Goal: Go to known website: Access a specific website the user already knows

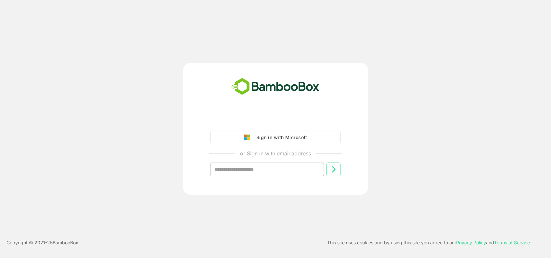
click at [442, 137] on div "Sign in with Microsoft or Sign in with email address ​" at bounding box center [275, 129] width 441 height 132
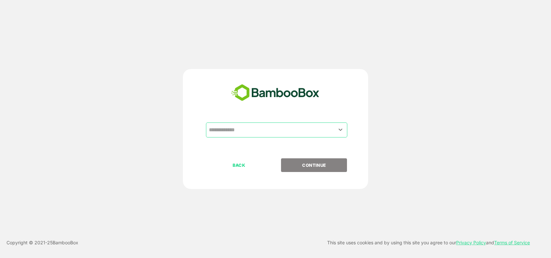
click at [246, 131] on input "text" at bounding box center [276, 130] width 139 height 12
click at [289, 130] on input "text" at bounding box center [276, 130] width 139 height 12
click at [341, 130] on icon "Open" at bounding box center [341, 129] width 4 height 2
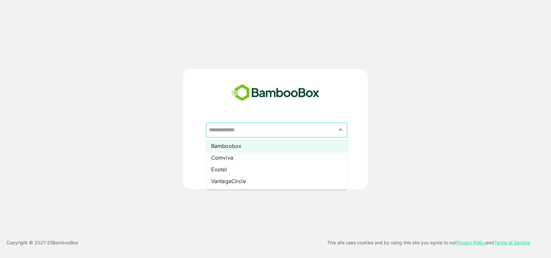
click at [237, 144] on li "Bamboobox" at bounding box center [276, 146] width 141 height 12
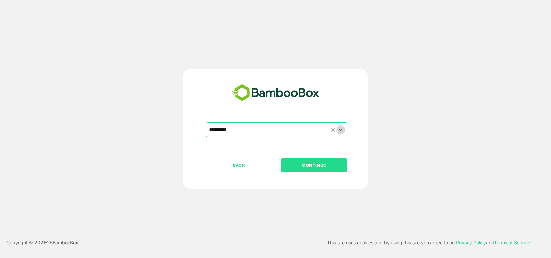
click at [338, 127] on icon "Open" at bounding box center [341, 130] width 8 height 8
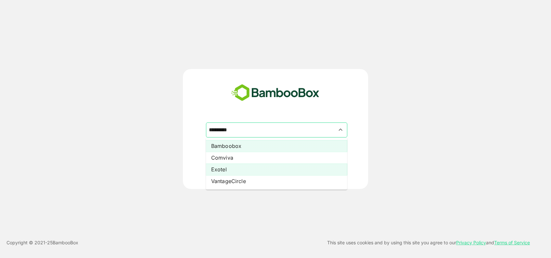
click at [235, 168] on li "Exotel" at bounding box center [276, 169] width 141 height 12
type input "******"
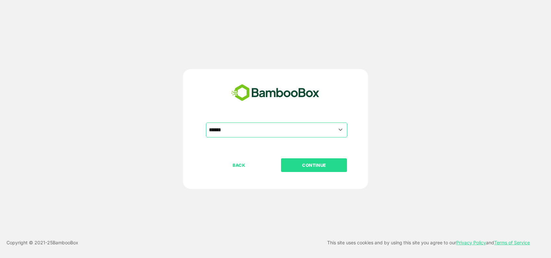
click at [318, 162] on p "CONTINUE" at bounding box center [314, 164] width 65 height 7
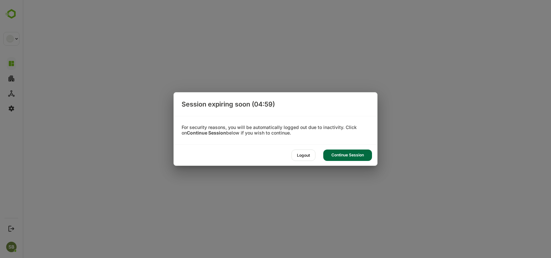
click at [337, 158] on div "Continue Session" at bounding box center [348, 154] width 49 height 11
